Goal: Check status: Check status

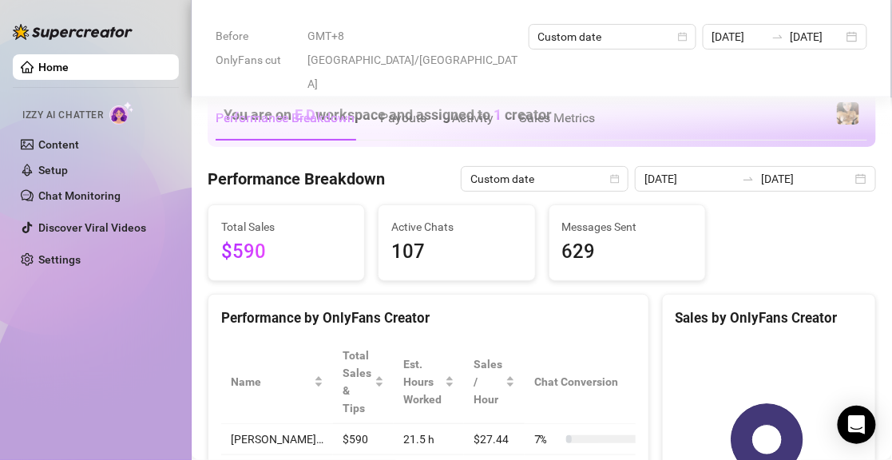
scroll to position [799, 0]
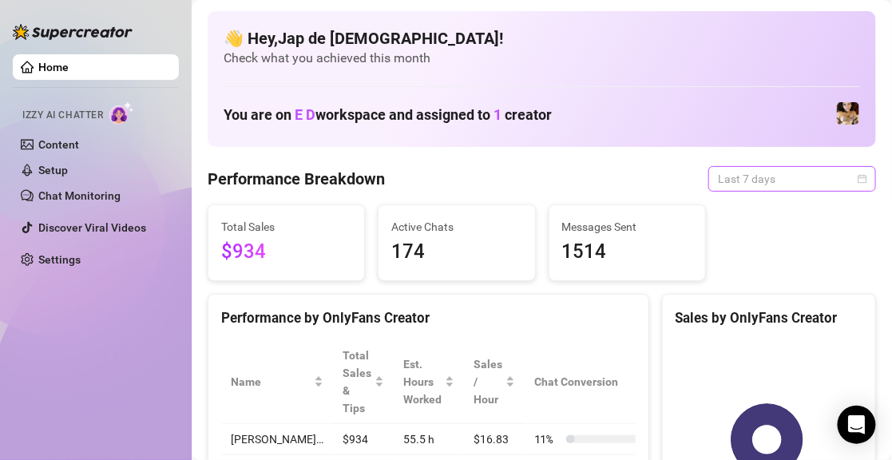
click at [725, 171] on span "Last 7 days" at bounding box center [792, 179] width 149 height 24
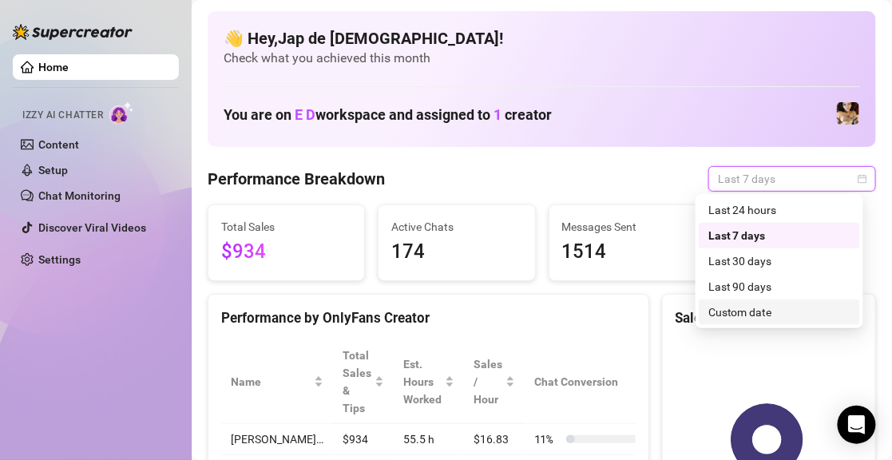
click at [743, 313] on div "Custom date" at bounding box center [780, 313] width 142 height 18
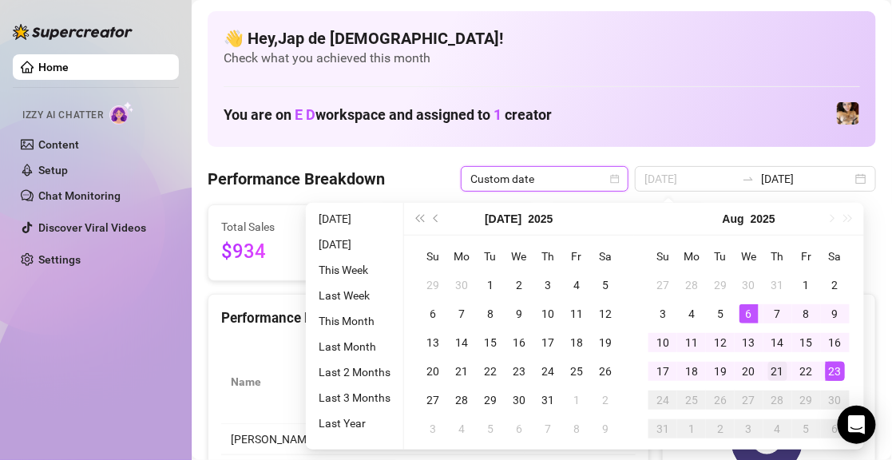
type input "[DATE]"
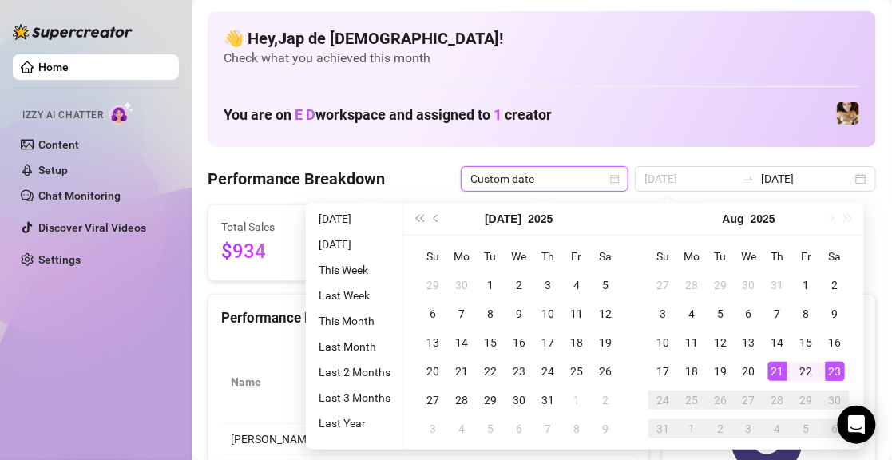
click at [774, 364] on div "21" at bounding box center [777, 371] width 19 height 19
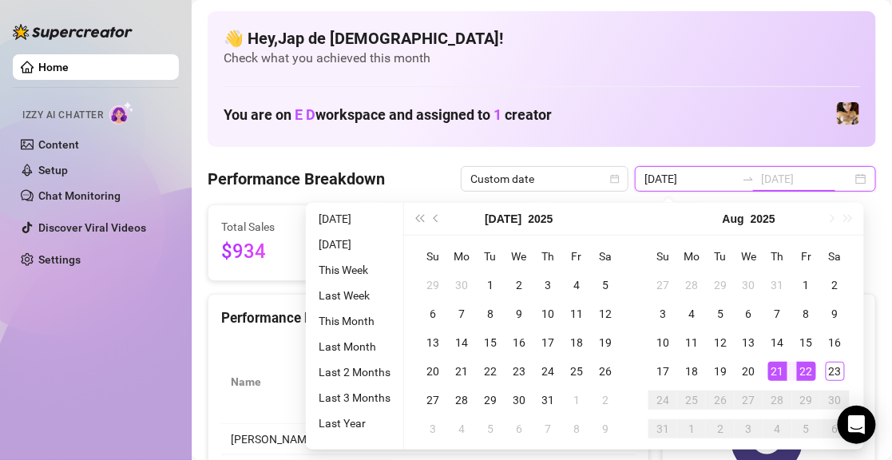
type input "[DATE]"
click at [835, 370] on div "23" at bounding box center [835, 371] width 19 height 19
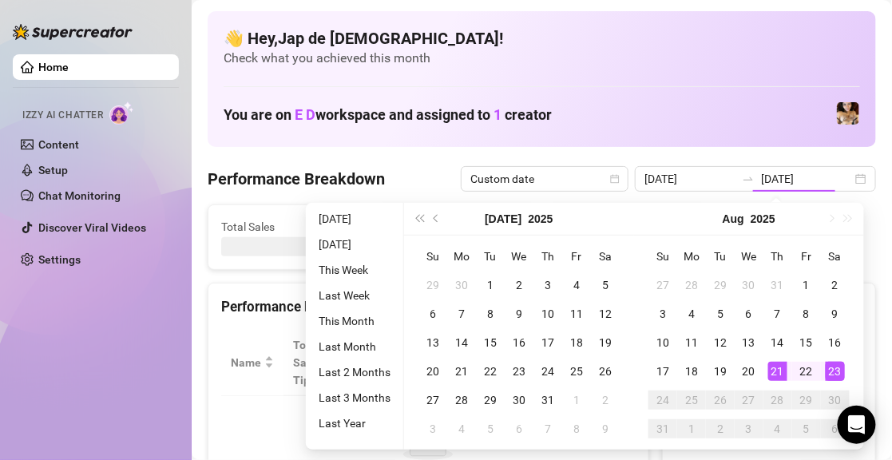
type input "[DATE]"
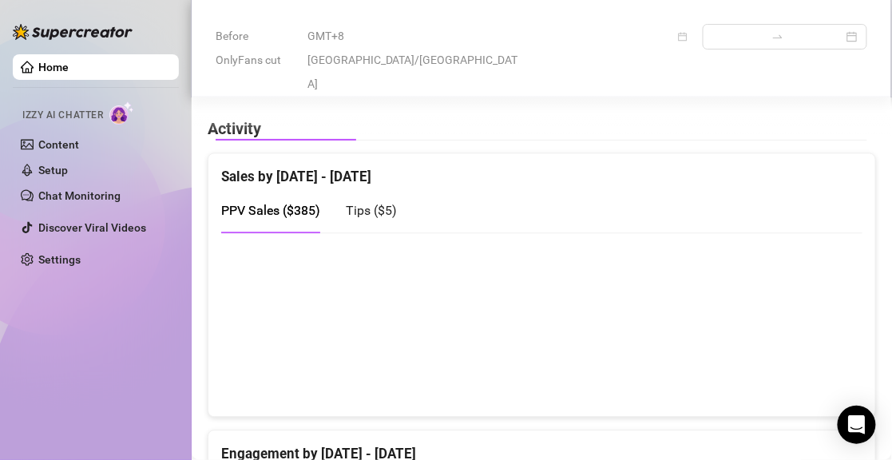
scroll to position [639, 0]
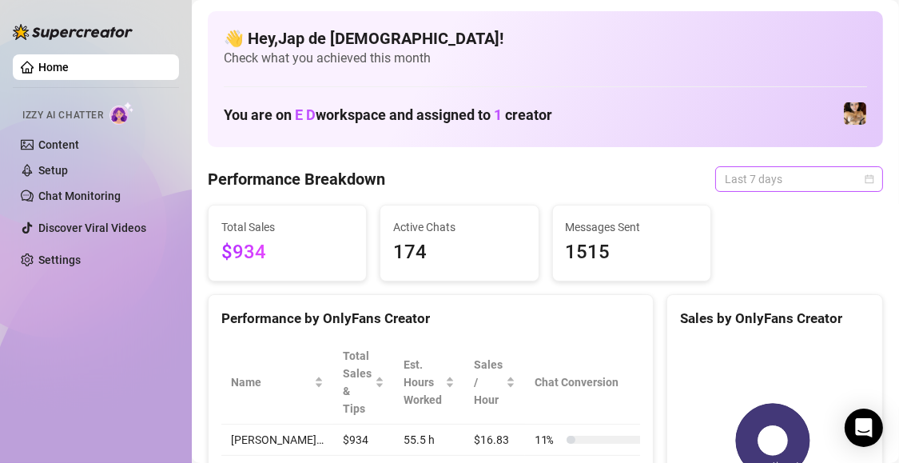
click at [811, 180] on span "Last 7 days" at bounding box center [799, 179] width 149 height 24
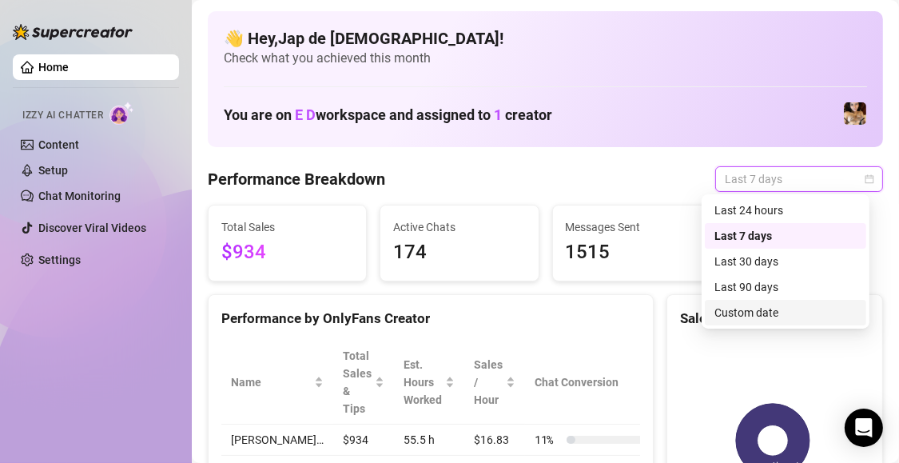
click at [778, 308] on div "Custom date" at bounding box center [785, 313] width 142 height 18
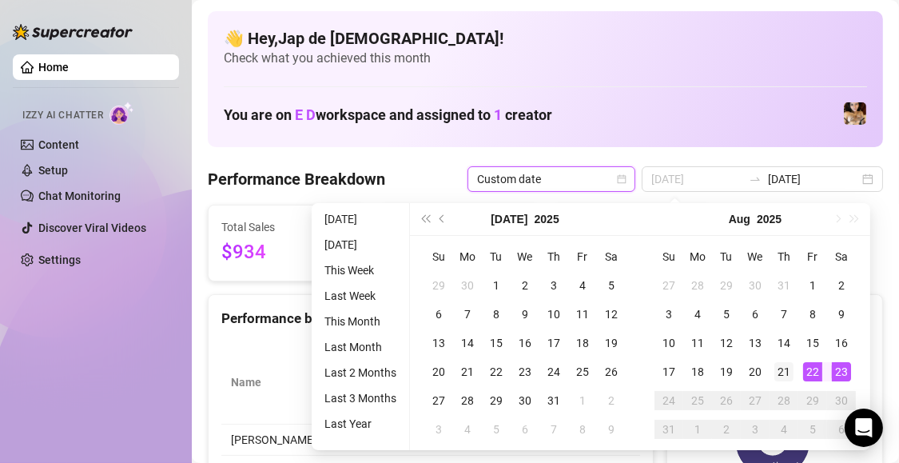
type input "[DATE]"
click at [788, 367] on div "21" at bounding box center [783, 371] width 19 height 19
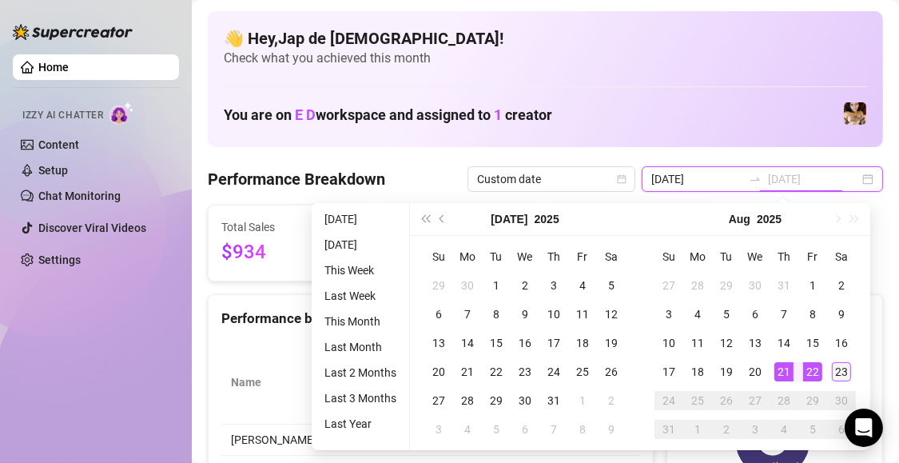
type input "[DATE]"
click at [832, 369] on div "23" at bounding box center [841, 371] width 19 height 19
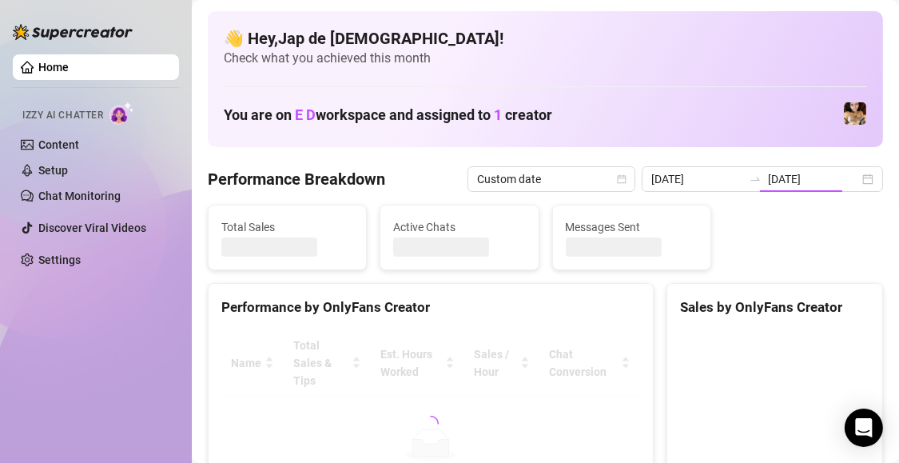
type input "[DATE]"
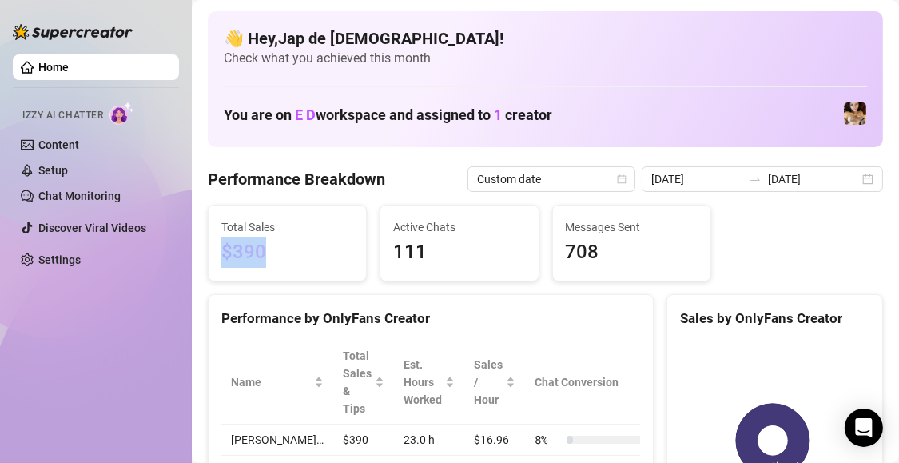
drag, startPoint x: 264, startPoint y: 254, endPoint x: 223, endPoint y: 257, distance: 40.9
click at [223, 257] on span "$390" at bounding box center [287, 252] width 132 height 30
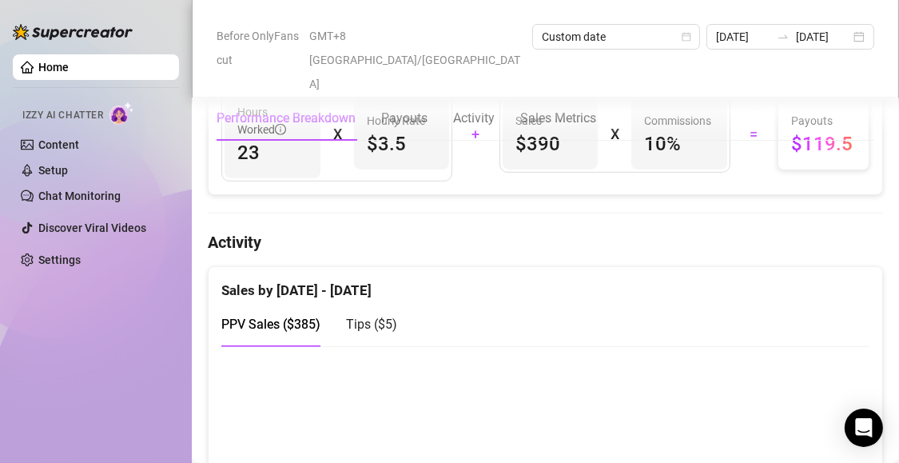
scroll to position [719, 0]
